Goal: Task Accomplishment & Management: Manage account settings

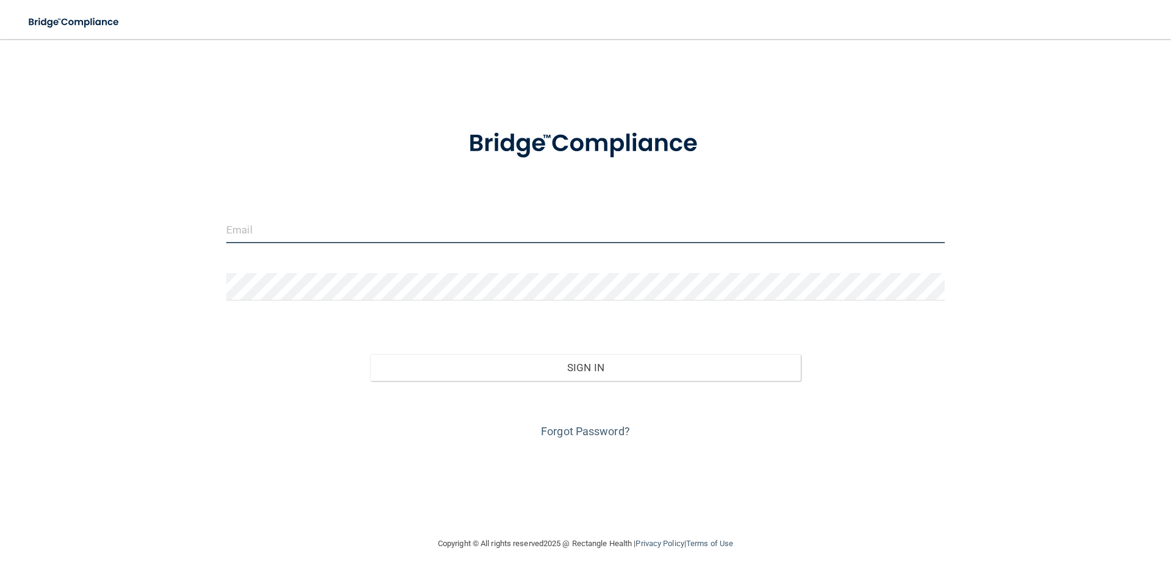
click at [300, 229] on input "email" at bounding box center [585, 229] width 719 height 27
type input "[EMAIL_ADDRESS][DOMAIN_NAME]"
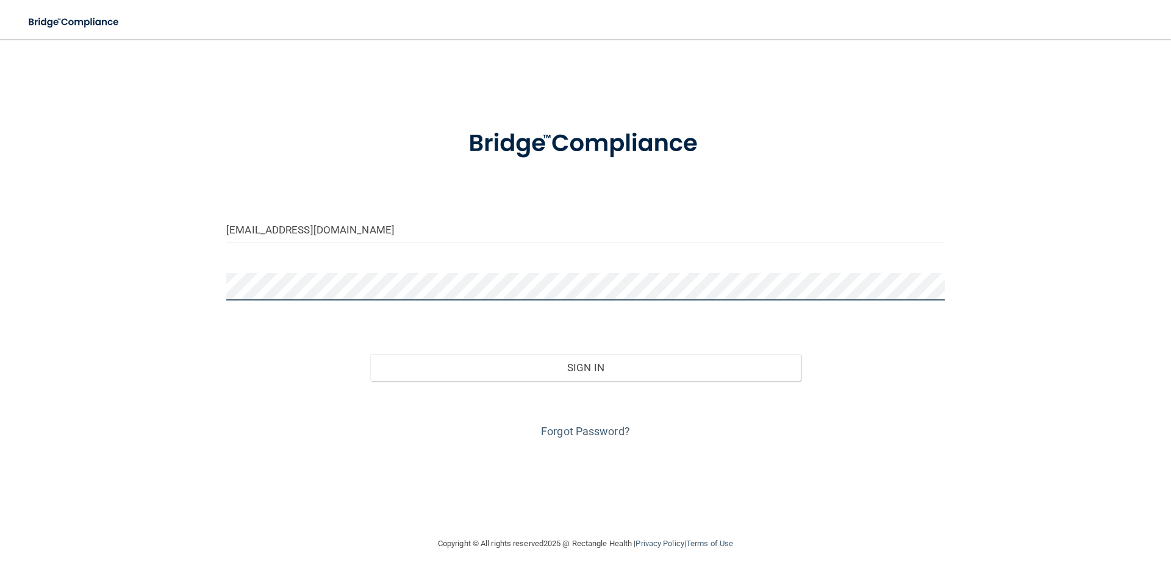
click at [370, 354] on button "Sign In" at bounding box center [585, 367] width 431 height 27
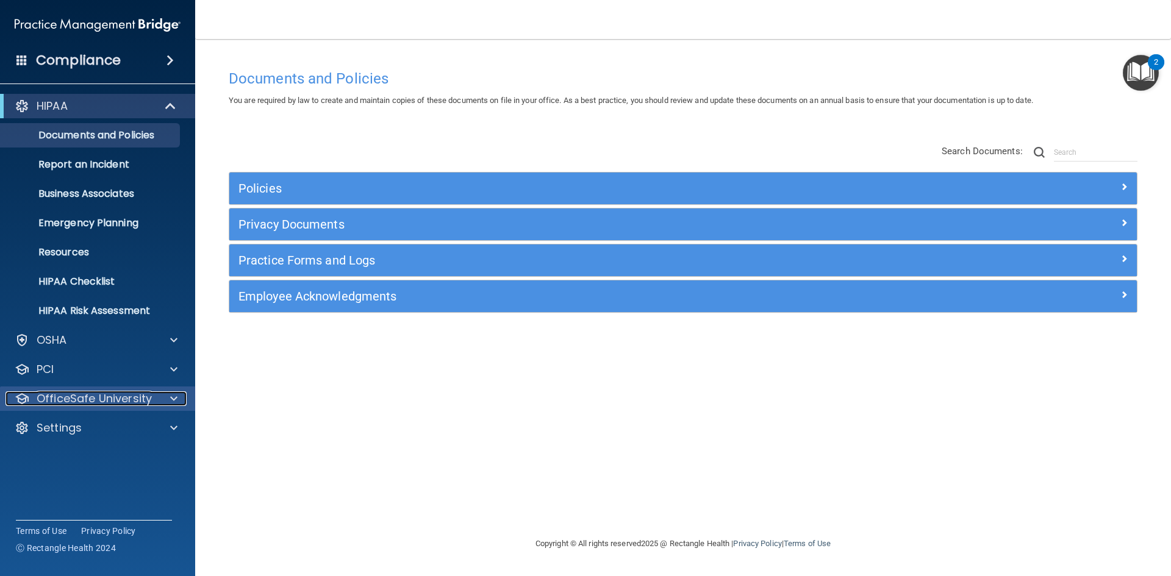
click at [138, 398] on p "OfficeSafe University" at bounding box center [94, 399] width 115 height 15
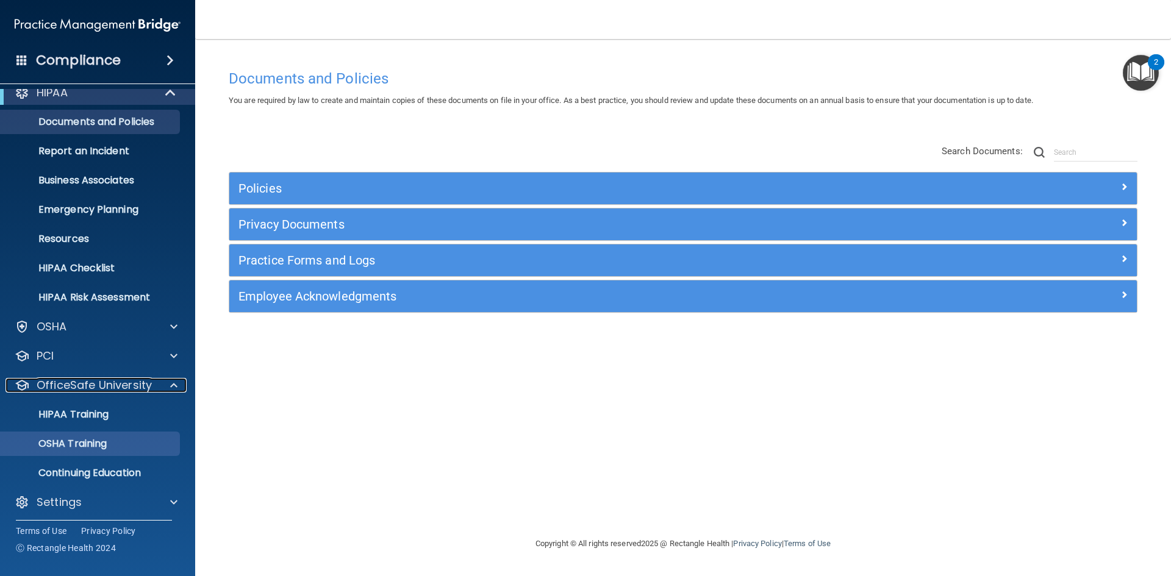
scroll to position [18, 0]
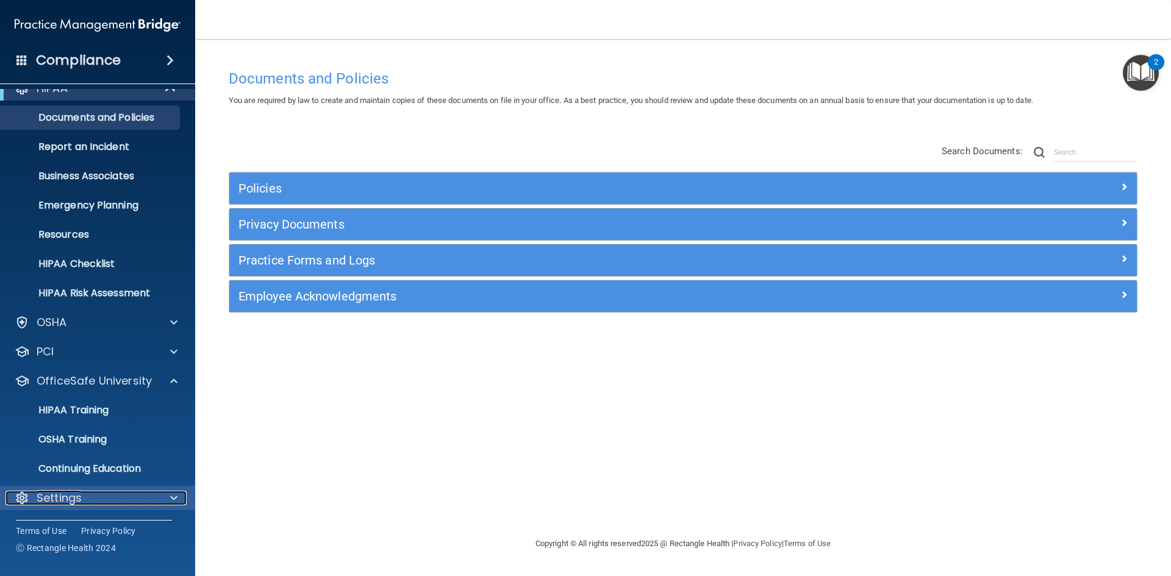
click at [48, 497] on p "Settings" at bounding box center [59, 498] width 45 height 15
click at [62, 495] on p "Settings" at bounding box center [59, 498] width 45 height 15
click at [23, 57] on span at bounding box center [21, 59] width 11 height 11
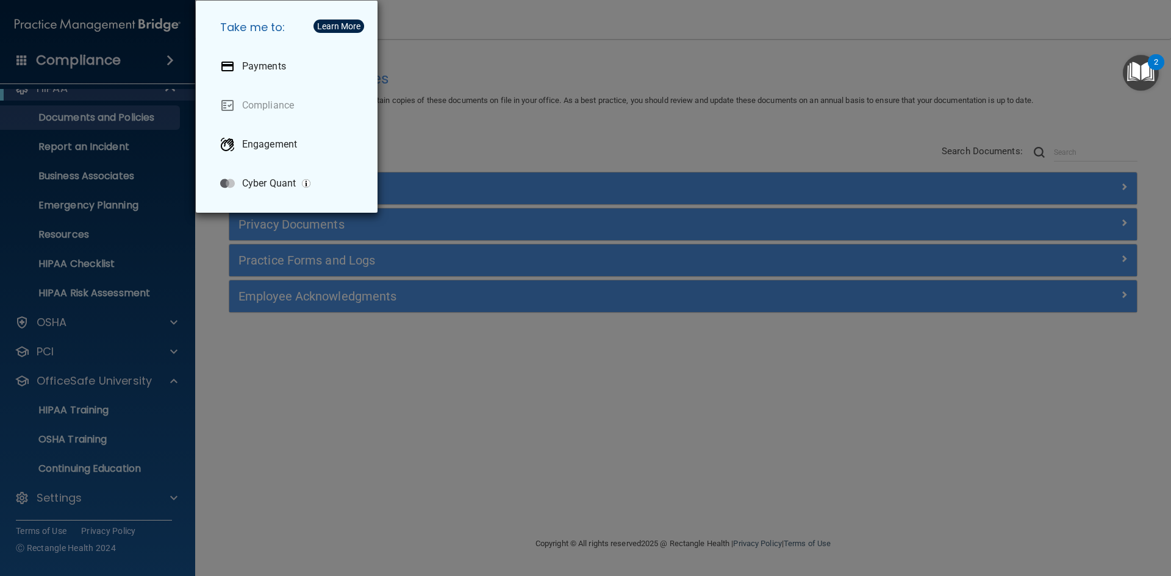
click at [594, 73] on div "Take me to: Payments Compliance Engagement Cyber Quant" at bounding box center [585, 288] width 1171 height 576
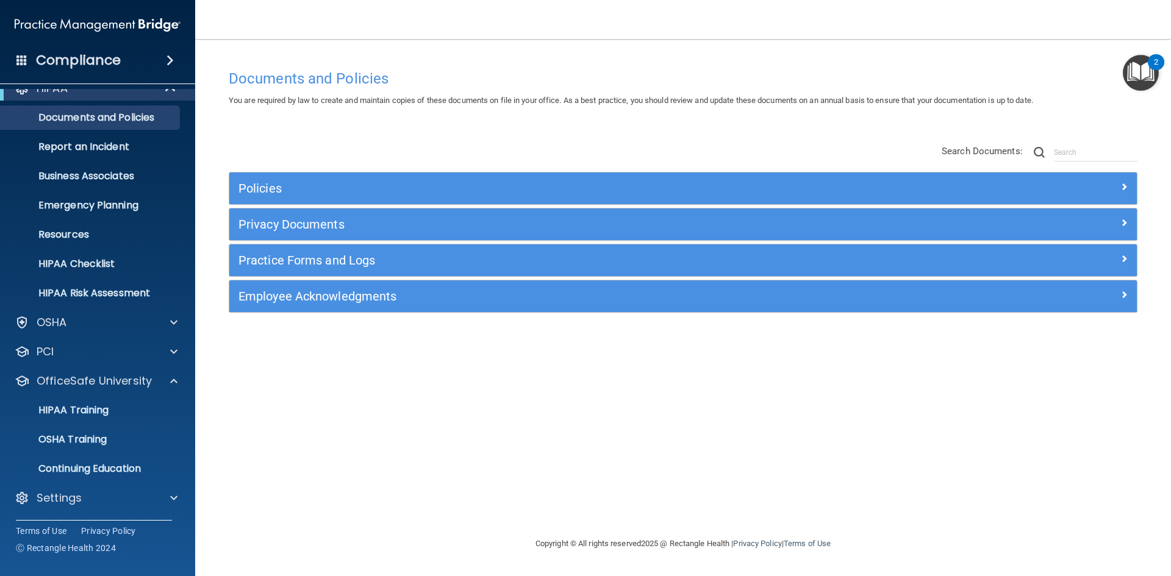
click at [18, 52] on div "Compliance" at bounding box center [97, 60] width 195 height 27
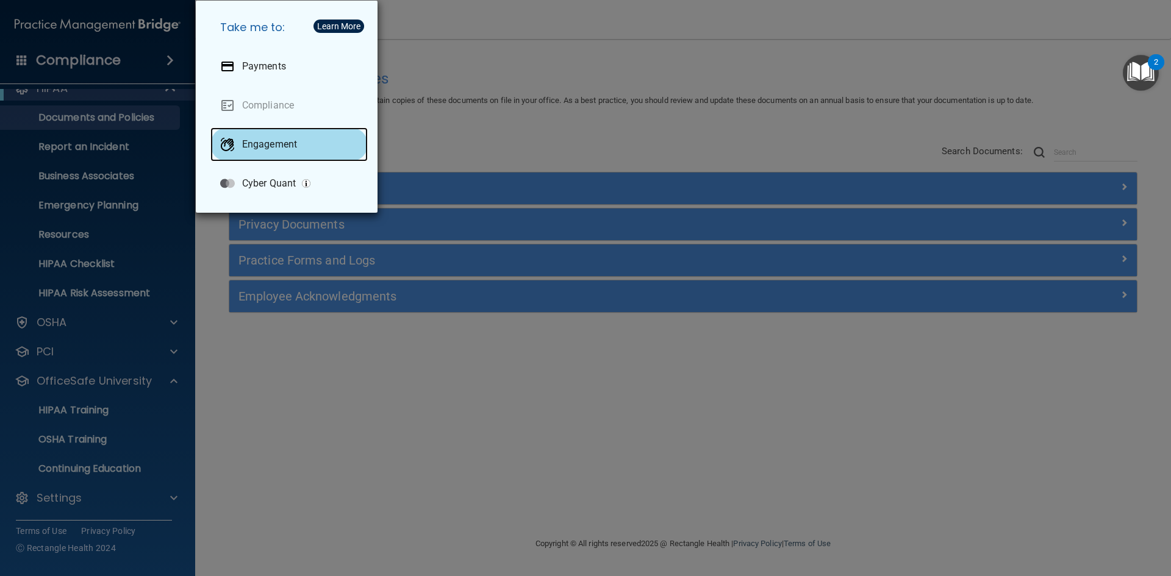
click at [272, 140] on p "Engagement" at bounding box center [269, 144] width 55 height 12
click at [682, 34] on div "Take me to: Payments Compliance Engagement Cyber Quant" at bounding box center [585, 288] width 1171 height 576
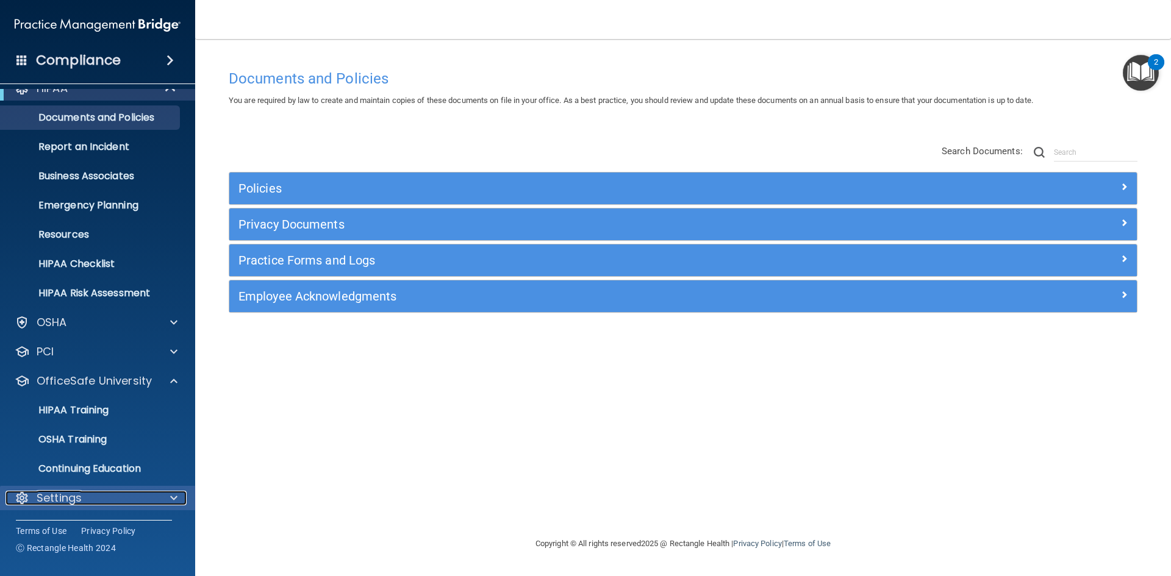
click at [52, 494] on p "Settings" at bounding box center [59, 498] width 45 height 15
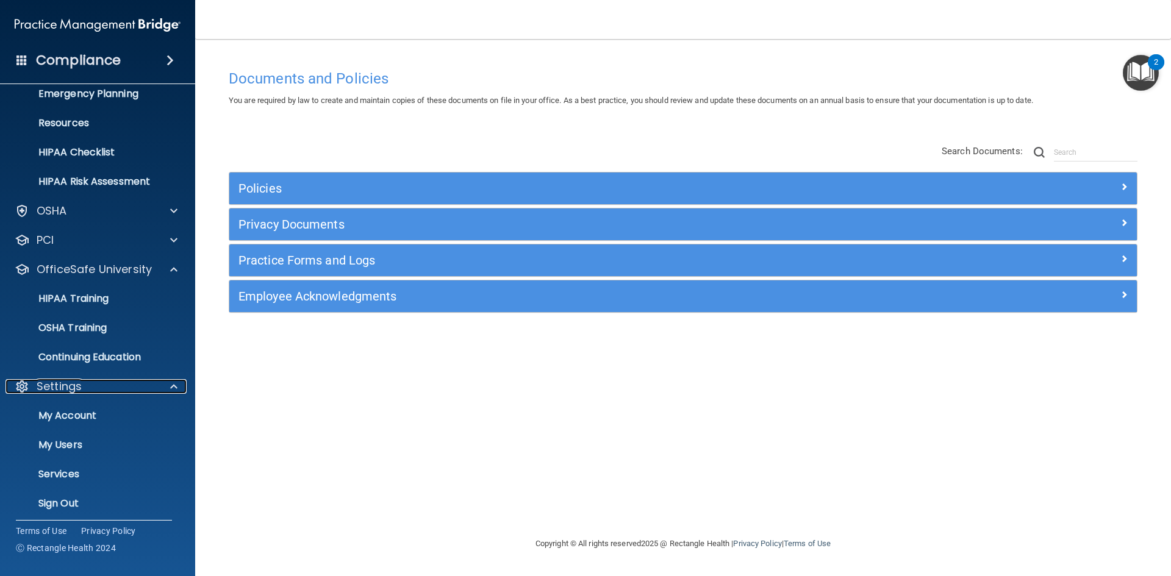
scroll to position [135, 0]
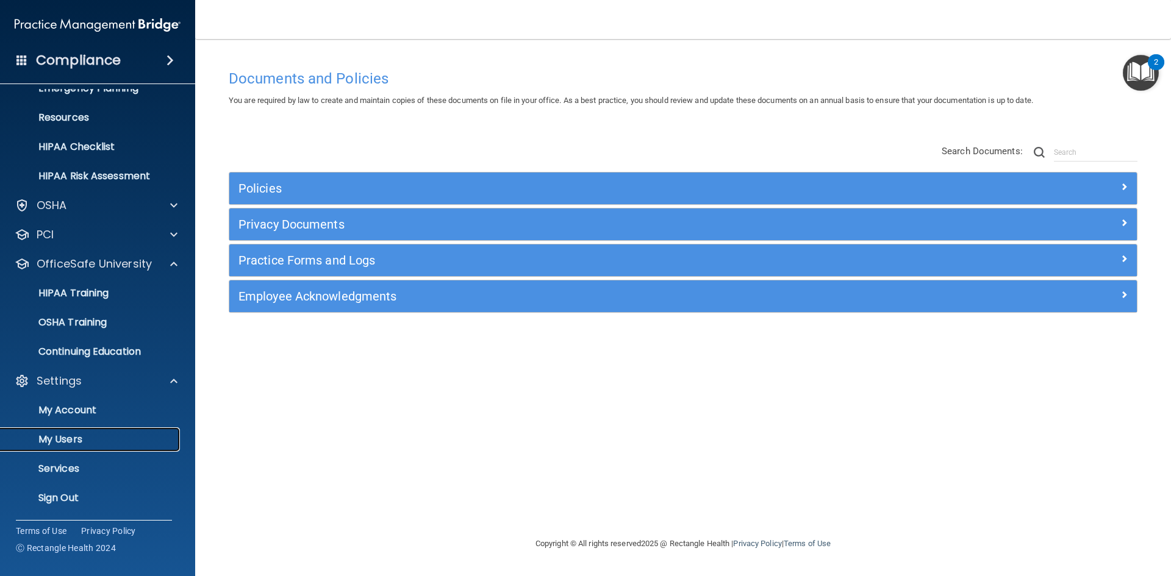
click at [59, 440] on p "My Users" at bounding box center [91, 440] width 167 height 12
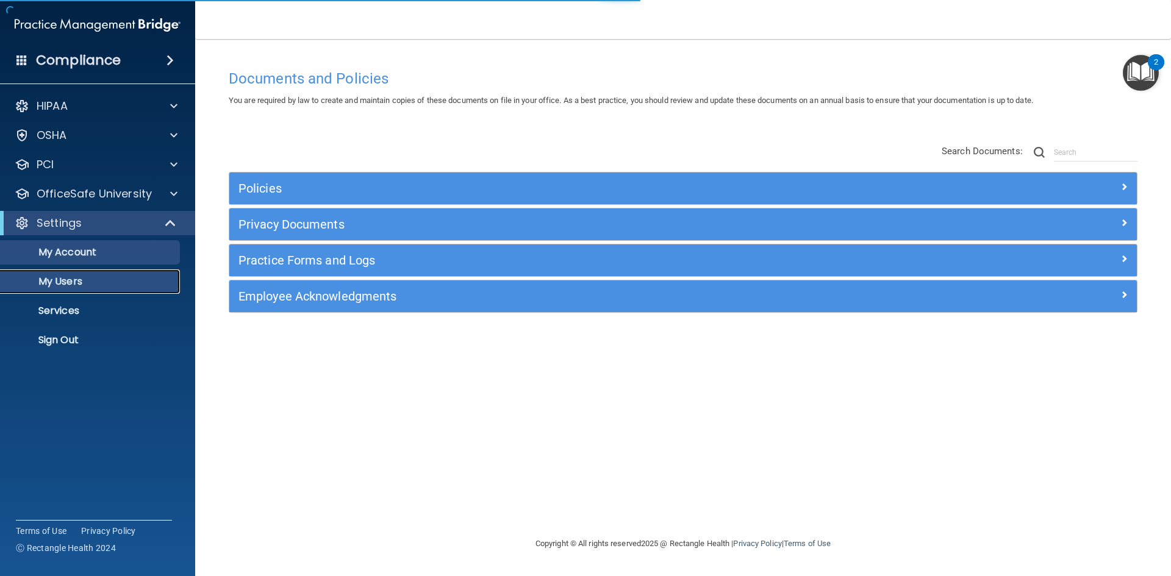
select select "20"
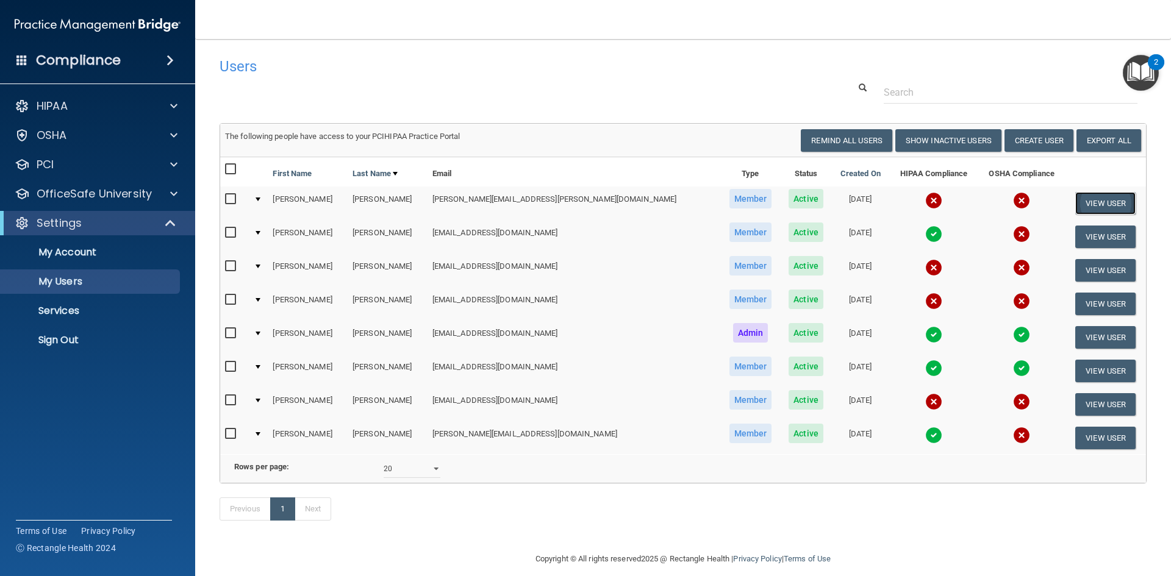
click at [1089, 199] on button "View User" at bounding box center [1105, 203] width 60 height 23
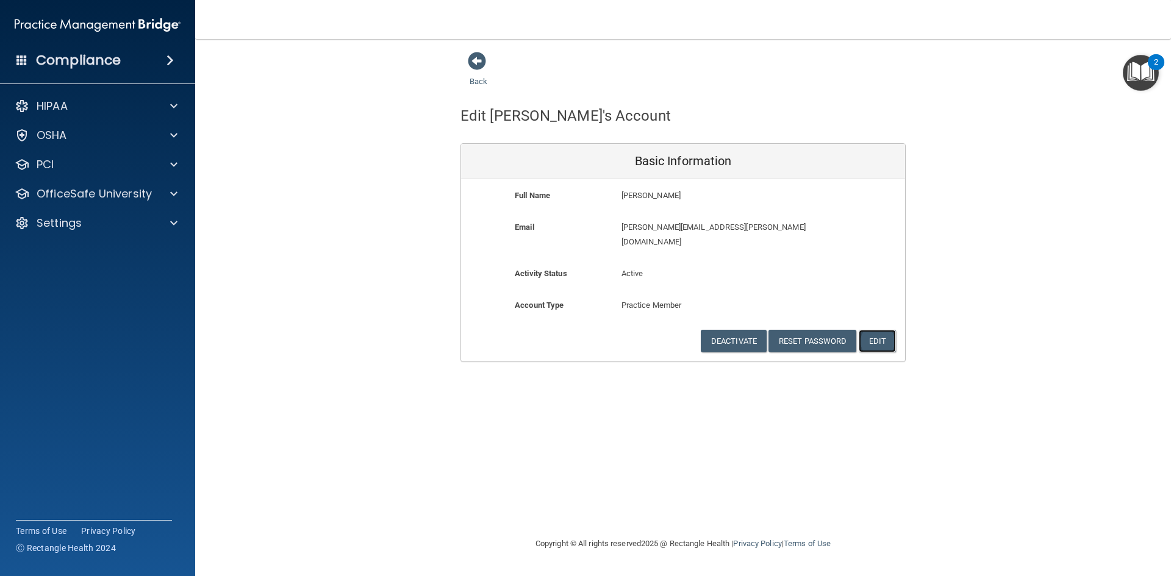
click at [882, 330] on button "Edit" at bounding box center [877, 341] width 37 height 23
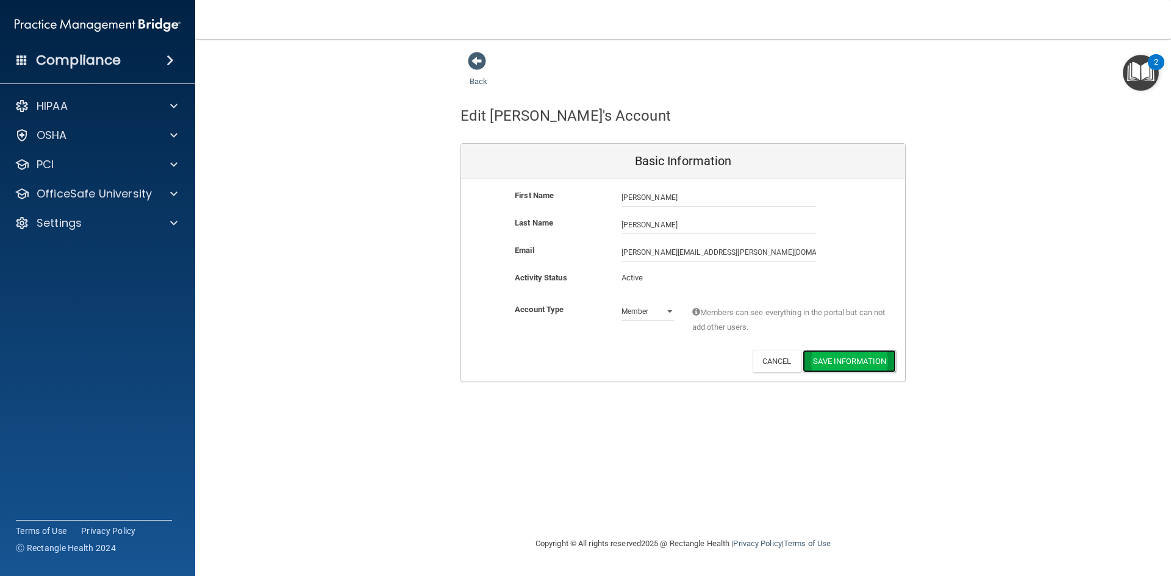
click at [864, 360] on button "Save Information" at bounding box center [849, 361] width 93 height 23
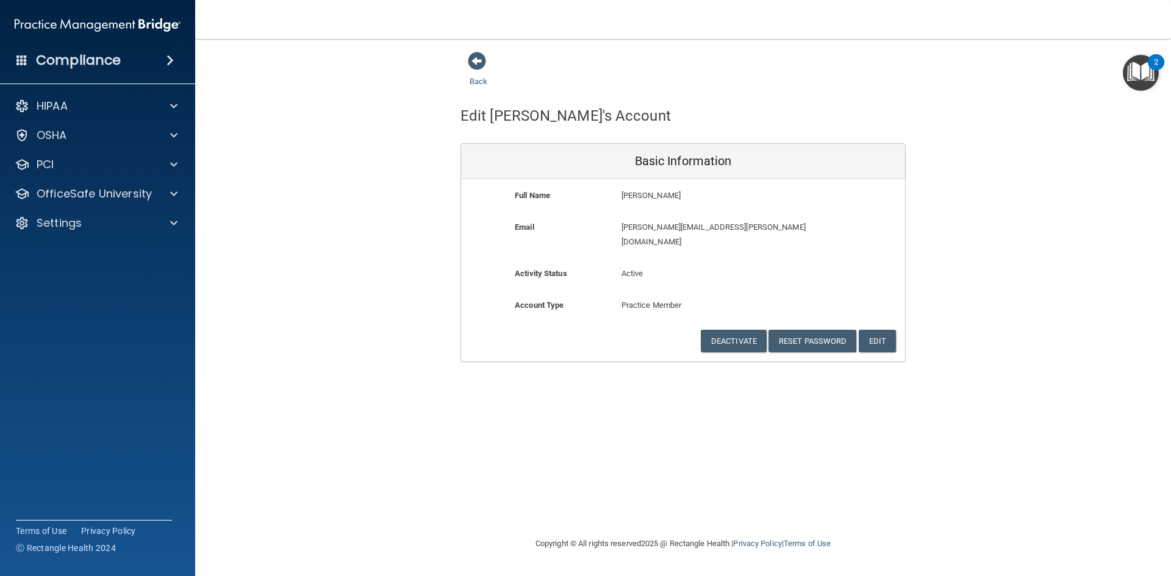
click at [76, 56] on h4 "Compliance" at bounding box center [78, 60] width 85 height 17
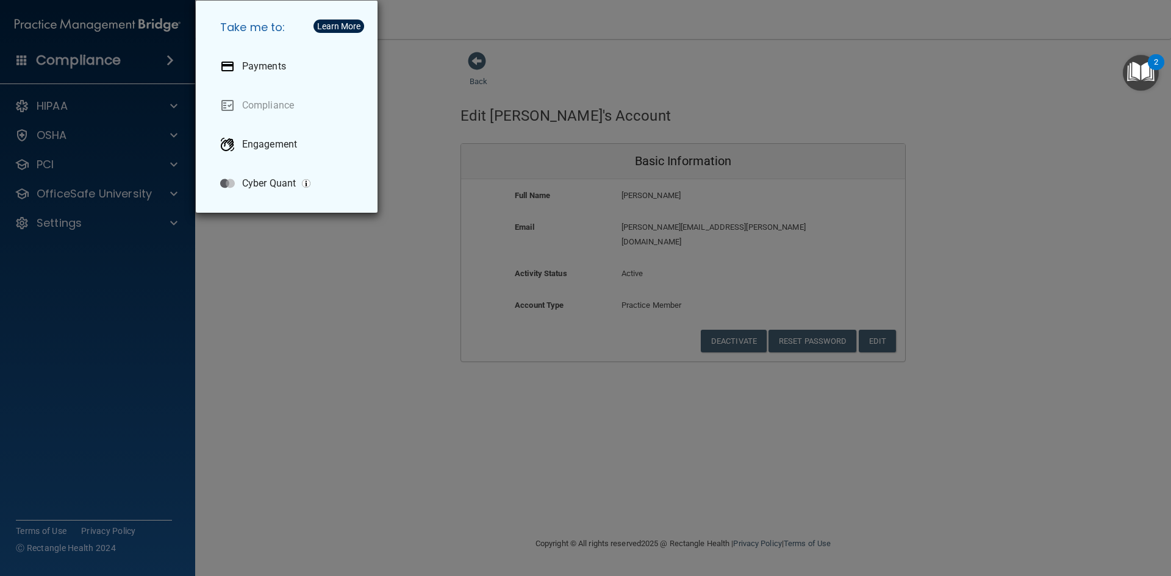
click at [473, 60] on div "Take me to: Payments Compliance Engagement Cyber Quant" at bounding box center [585, 288] width 1171 height 576
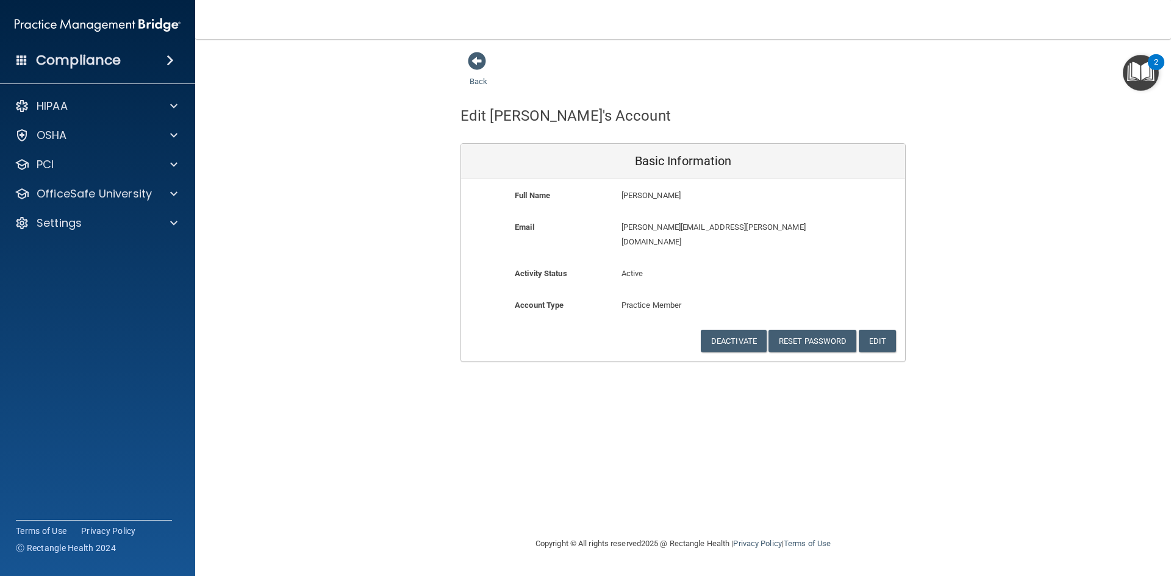
click at [472, 57] on span at bounding box center [477, 61] width 18 height 18
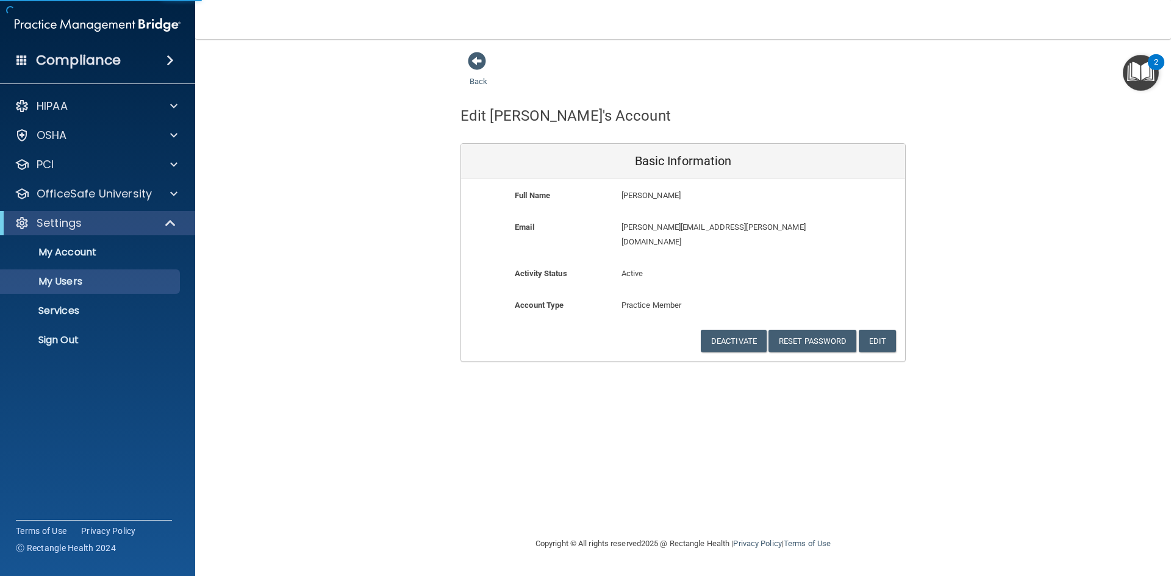
select select "20"
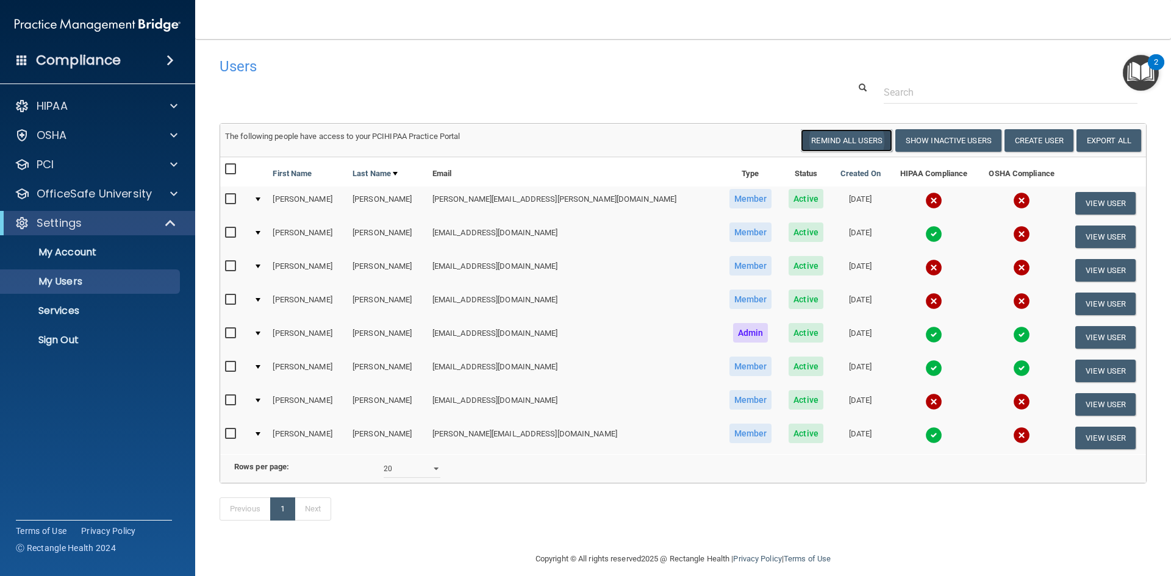
click at [832, 138] on button "Remind All Users" at bounding box center [847, 140] width 92 height 23
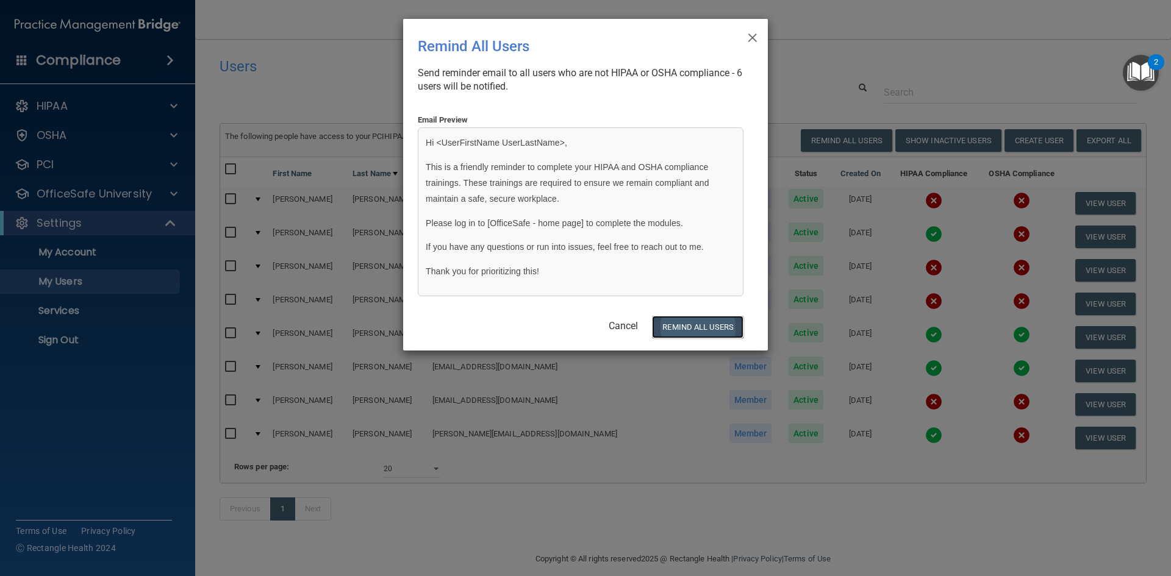
click at [702, 321] on button "REMIND ALL USERS" at bounding box center [698, 327] width 92 height 23
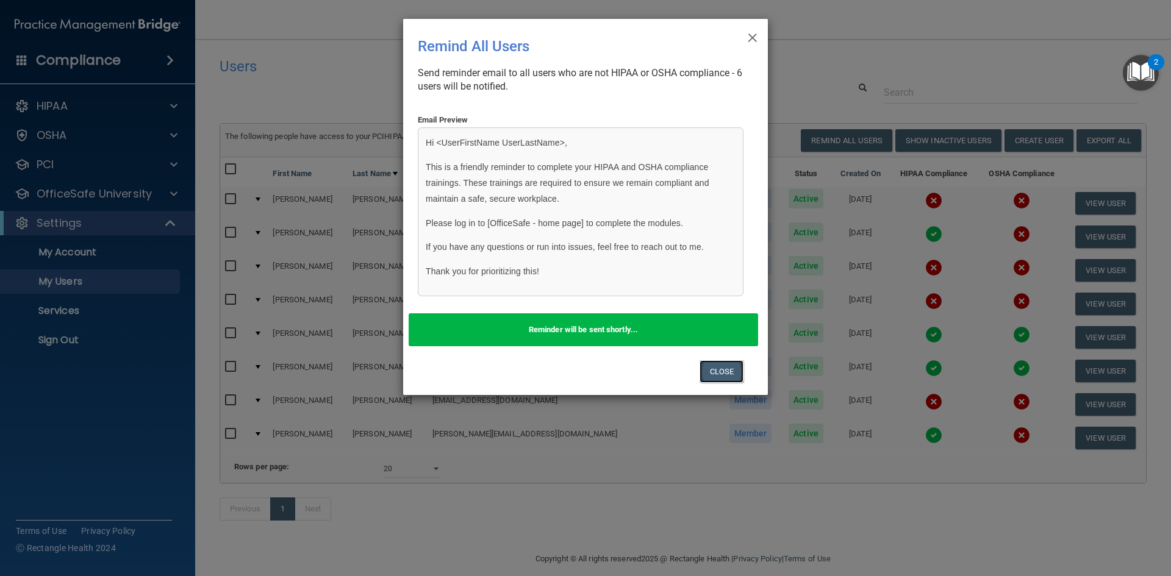
click at [715, 367] on button "Close" at bounding box center [722, 372] width 45 height 23
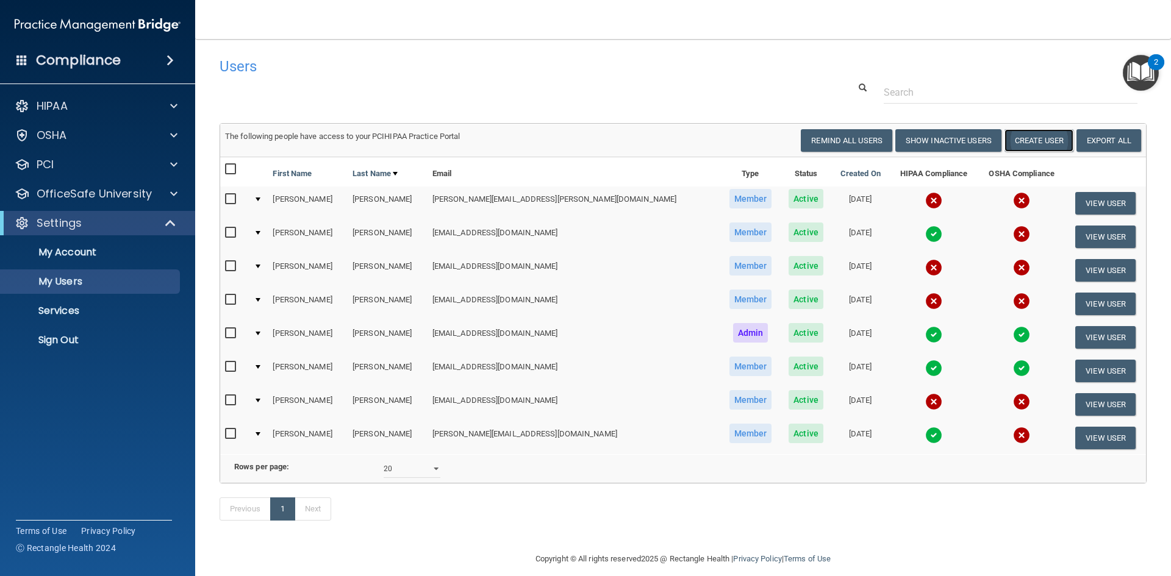
click at [1010, 137] on button "Create User" at bounding box center [1039, 140] width 69 height 23
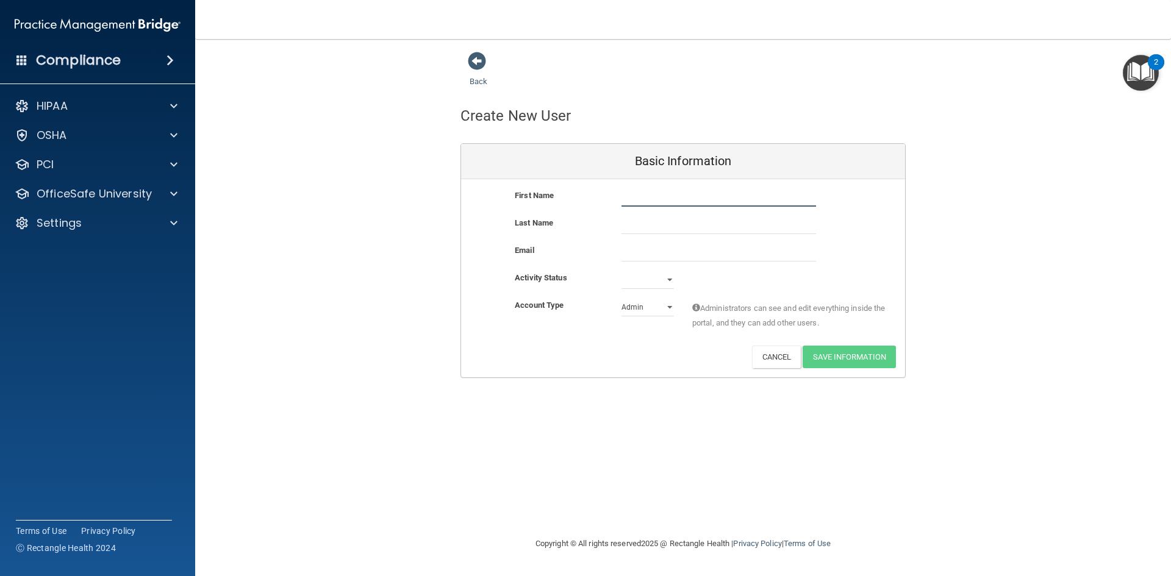
click at [672, 198] on input "text" at bounding box center [719, 197] width 195 height 18
type input "L"
